Goal: Information Seeking & Learning: Check status

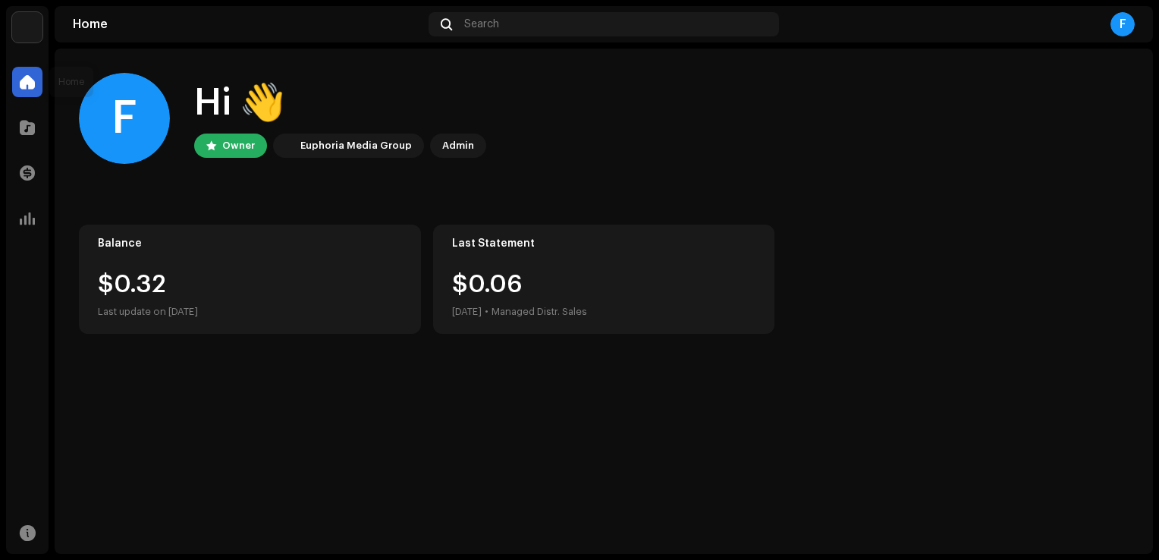
click at [30, 96] on div at bounding box center [27, 82] width 30 height 30
click at [35, 130] on div at bounding box center [27, 127] width 30 height 30
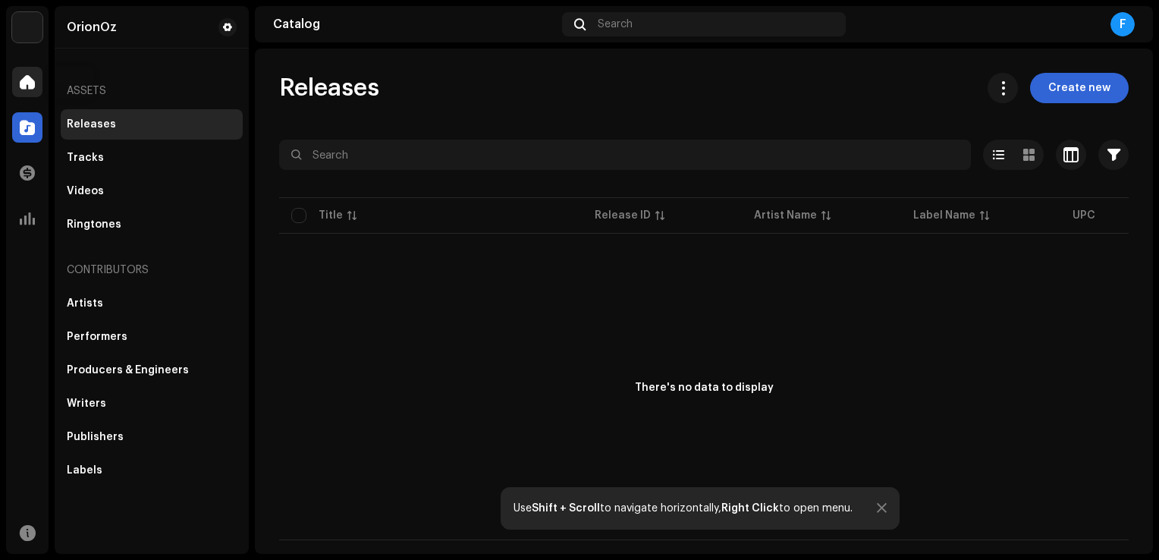
click at [30, 86] on span at bounding box center [27, 82] width 15 height 12
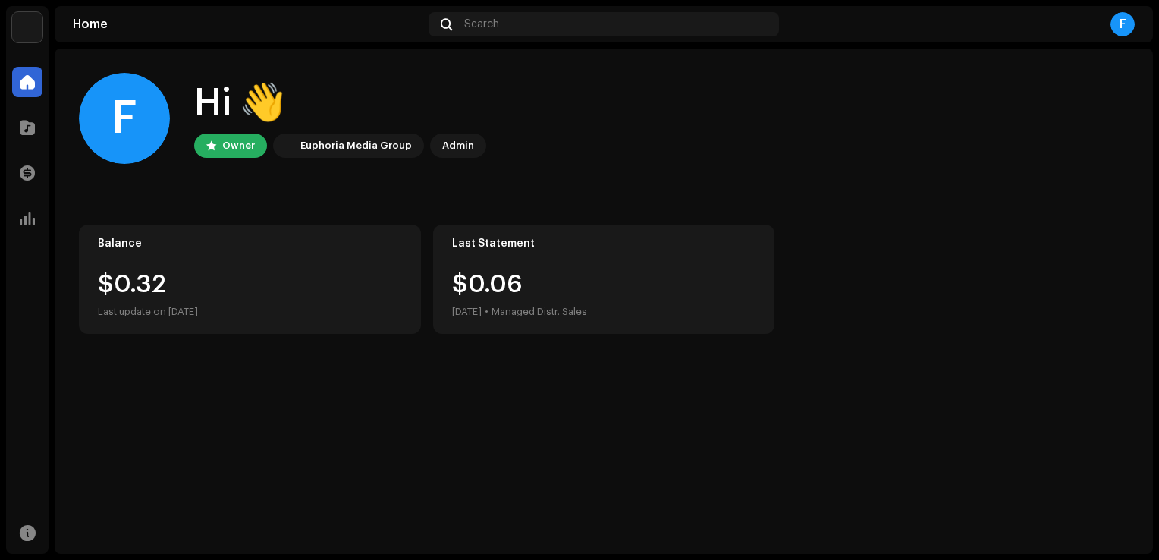
click at [518, 295] on div "$0.[DATE] • Managed Distr. Sales" at bounding box center [519, 296] width 135 height 49
click at [24, 173] on span at bounding box center [27, 173] width 15 height 12
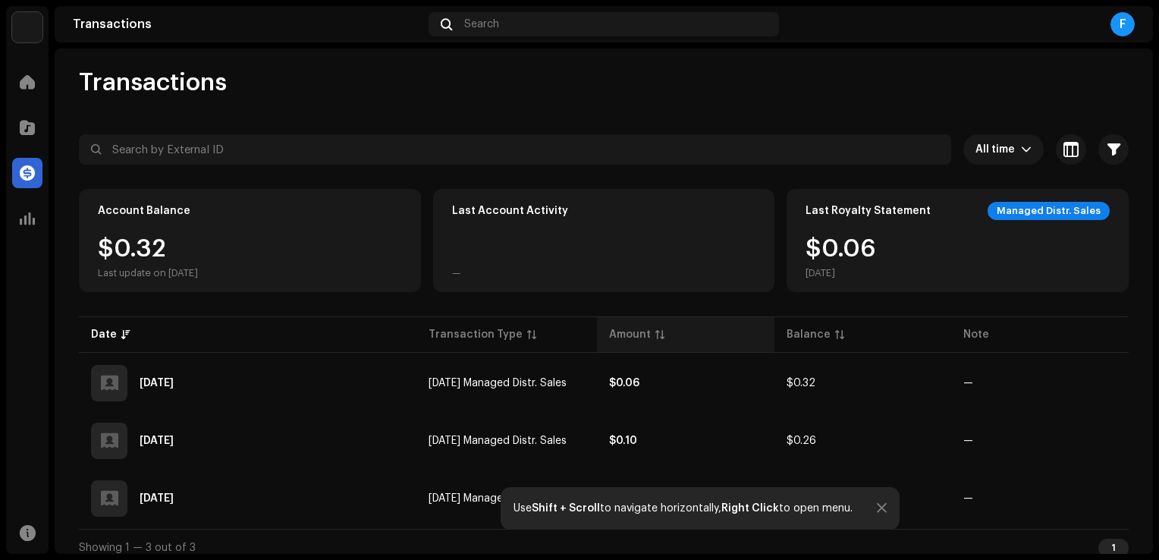
scroll to position [16, 0]
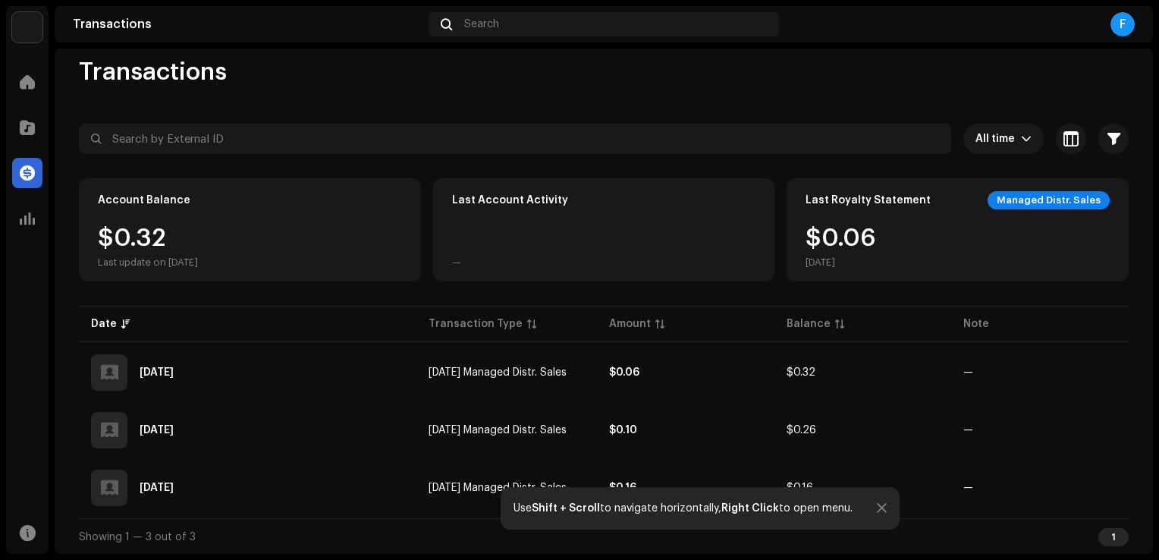
click at [587, 93] on div "Transactions All time Selected 0 Select all Options Filters Types Statements Pa…" at bounding box center [604, 306] width 1098 height 498
click at [31, 220] on span at bounding box center [27, 218] width 15 height 12
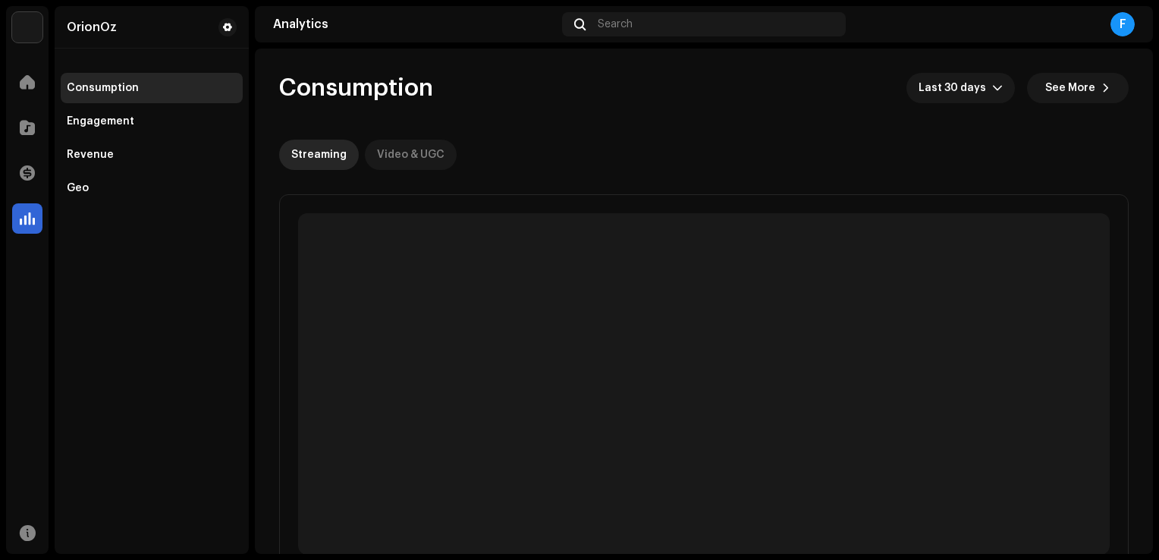
click at [407, 150] on div "Video & UGC" at bounding box center [411, 155] width 68 height 30
click at [306, 156] on div "Streaming" at bounding box center [318, 155] width 55 height 30
